Goal: Navigation & Orientation: Find specific page/section

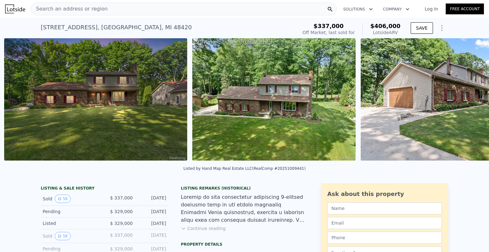
scroll to position [0, 291]
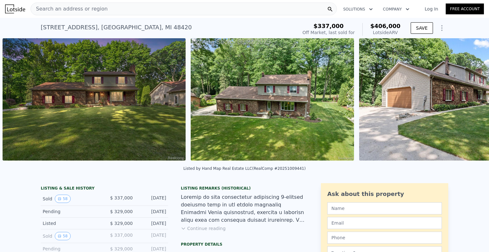
click at [135, 101] on img at bounding box center [94, 99] width 183 height 122
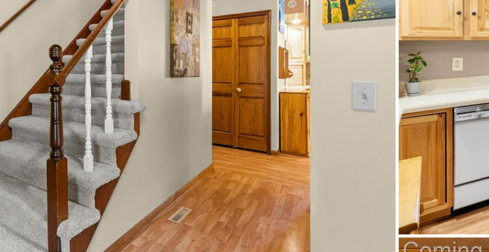
scroll to position [867, 0]
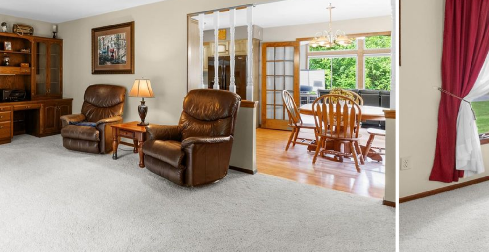
click at [168, 123] on img at bounding box center [122, 91] width 243 height 162
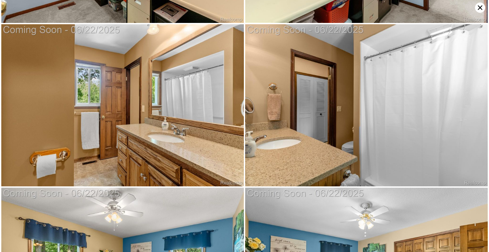
scroll to position [2485, 0]
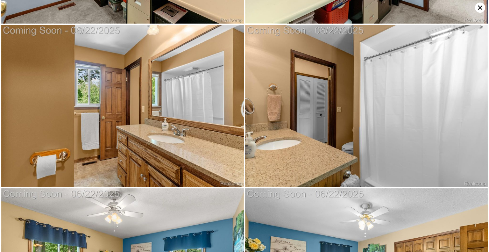
click at [480, 8] on icon at bounding box center [480, 7] width 4 height 4
